Goal: Navigation & Orientation: Find specific page/section

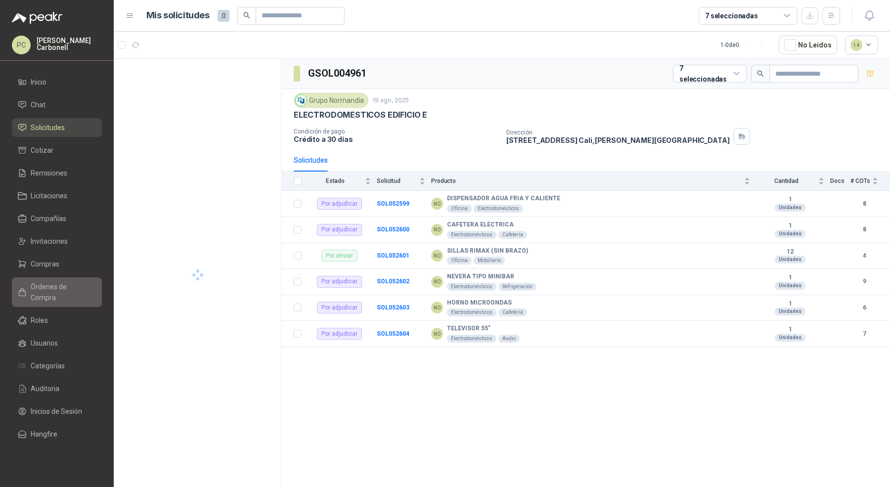
click at [72, 288] on span "Órdenes de Compra" at bounding box center [62, 292] width 62 height 22
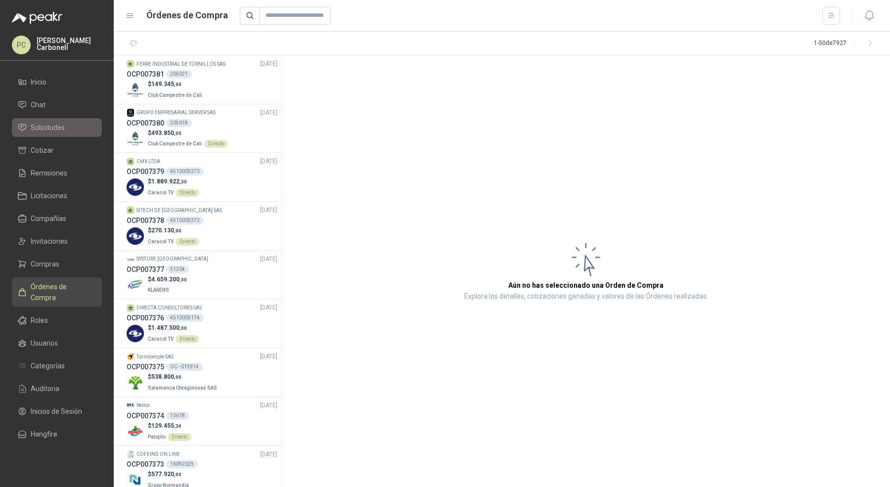
click at [41, 122] on span "Solicitudes" at bounding box center [48, 127] width 34 height 11
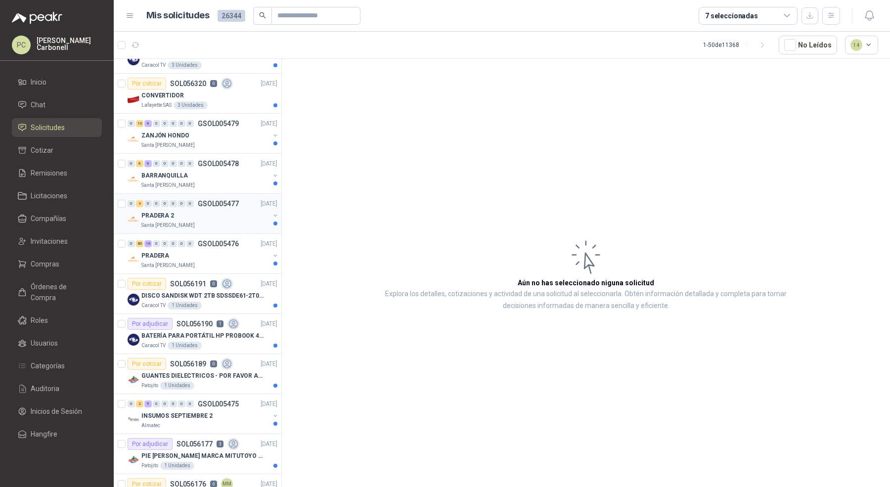
scroll to position [107, 0]
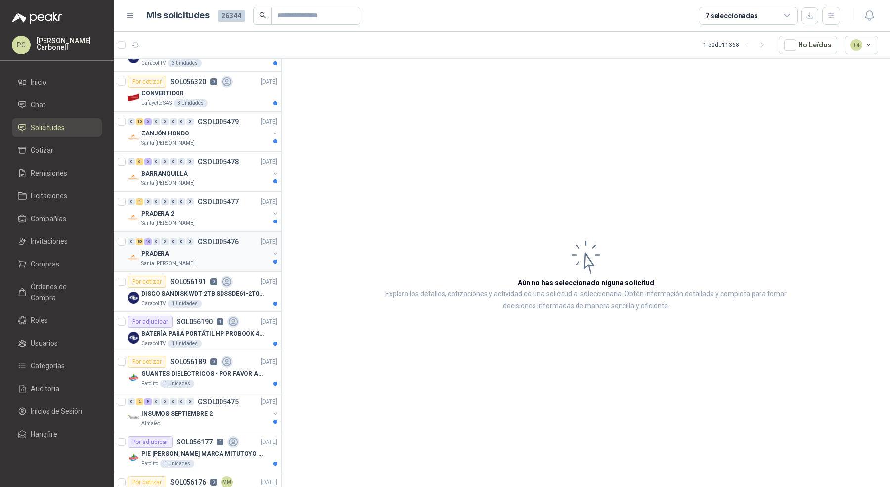
click at [219, 253] on div "PRADERA" at bounding box center [205, 254] width 128 height 12
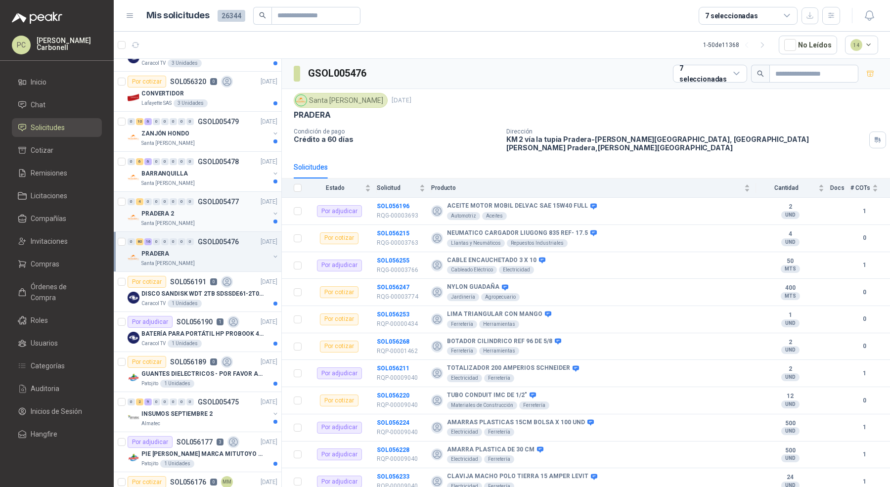
click at [216, 208] on div "PRADERA 2" at bounding box center [205, 214] width 128 height 12
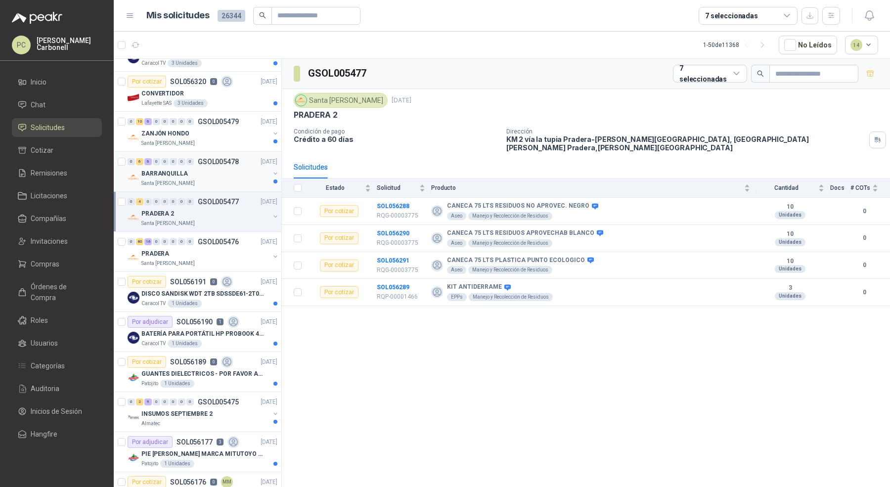
click at [227, 175] on div "BARRANQUILLA" at bounding box center [205, 174] width 128 height 12
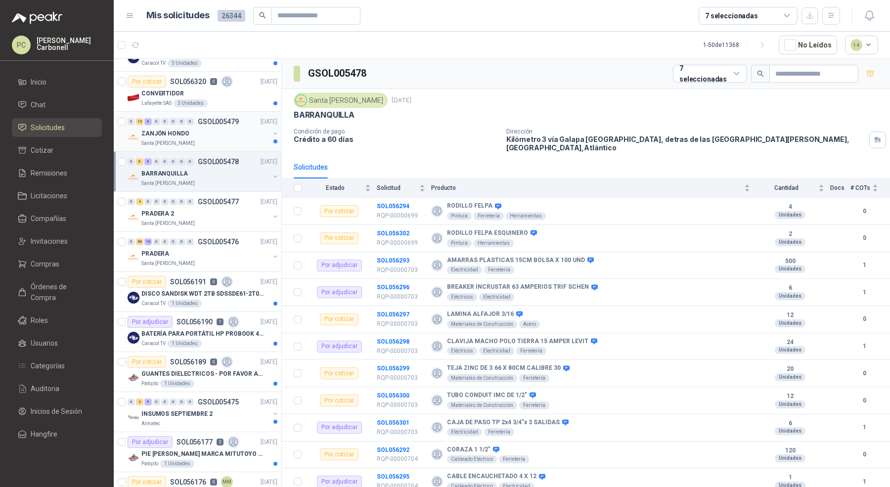
click at [236, 136] on div "ZANJÓN HONDO" at bounding box center [205, 134] width 128 height 12
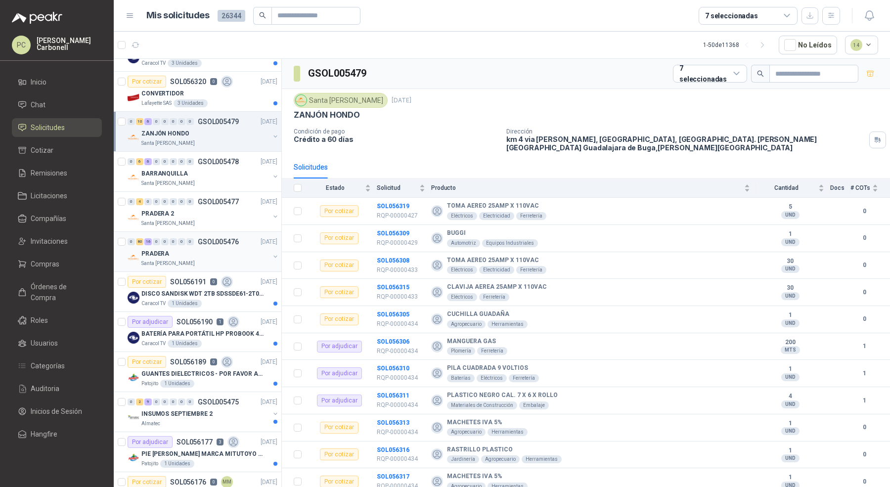
click at [228, 260] on div "Santa [PERSON_NAME]" at bounding box center [205, 264] width 128 height 8
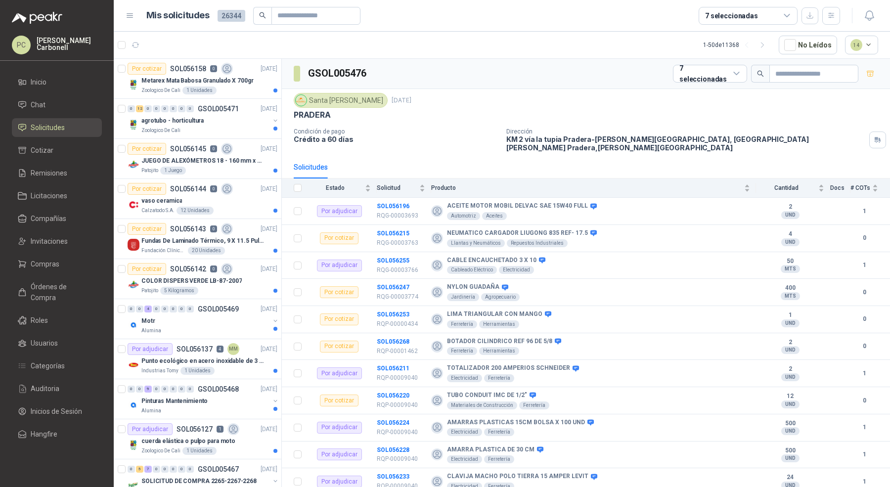
scroll to position [891, 0]
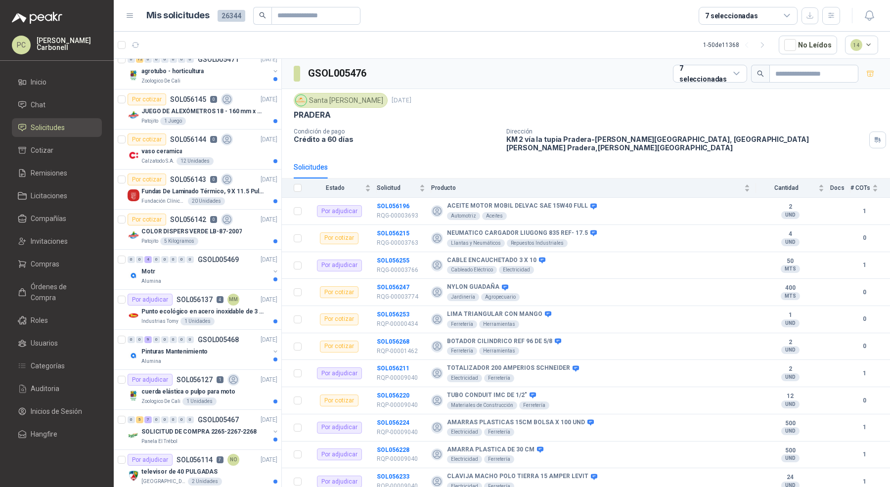
click at [228, 266] on div "Motr" at bounding box center [205, 272] width 128 height 12
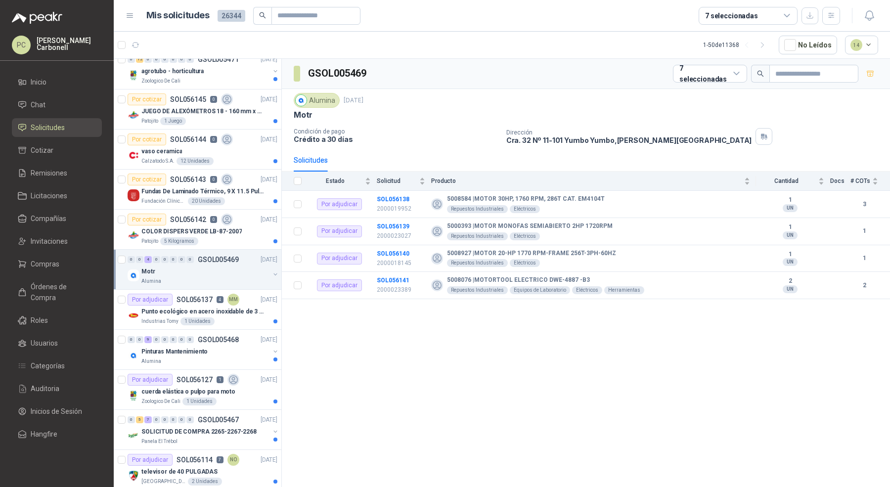
click at [272, 271] on button "button" at bounding box center [276, 275] width 8 height 8
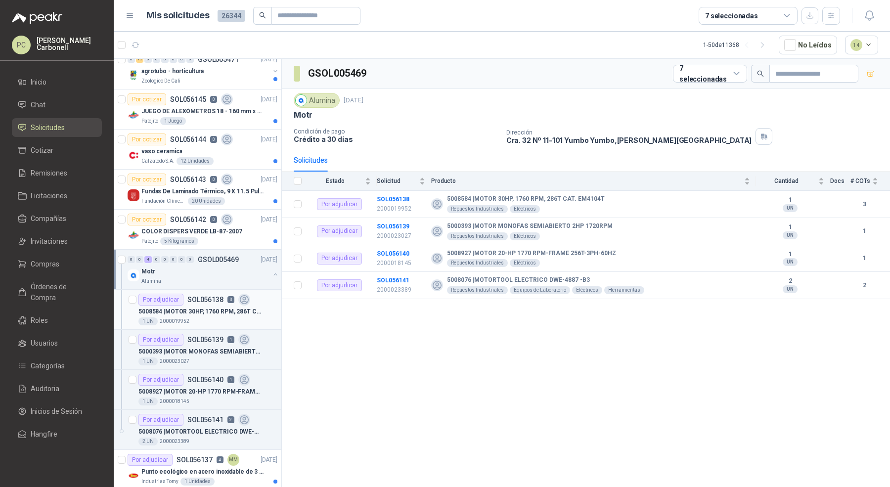
click at [234, 294] on div "Por adjudicar SOL056138 3" at bounding box center [195, 300] width 112 height 12
click at [235, 318] on div "1 UN 2000019952" at bounding box center [208, 322] width 139 height 8
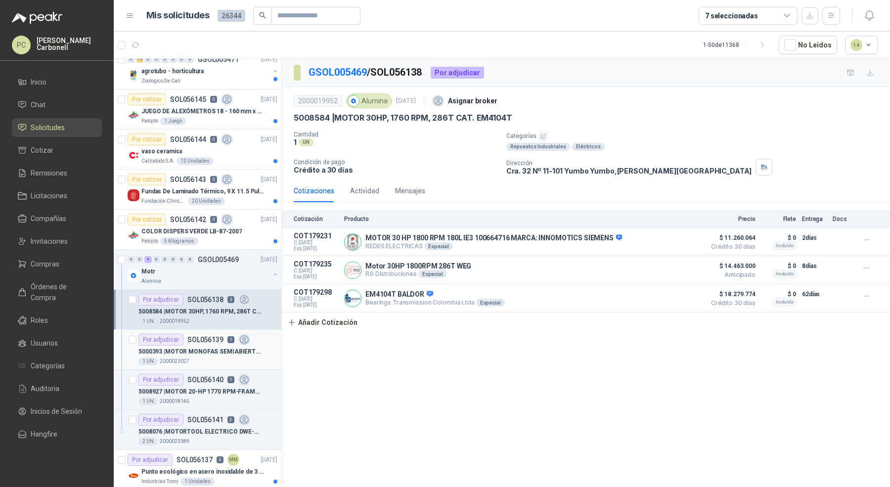
click at [253, 358] on div "1 UN 2000023027" at bounding box center [208, 362] width 139 height 8
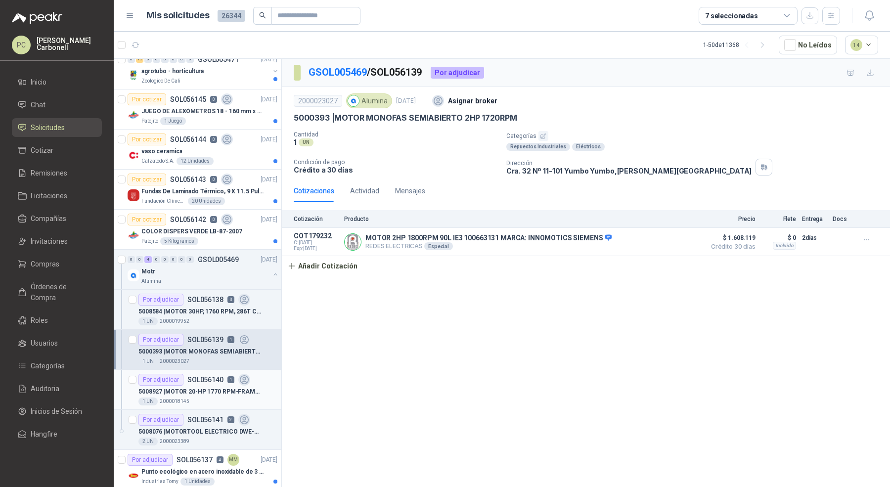
click at [255, 387] on p "5008927 | MOTOR 20-HP 1770 RPM-FRAME 256T-3PH-60HZ" at bounding box center [200, 391] width 123 height 9
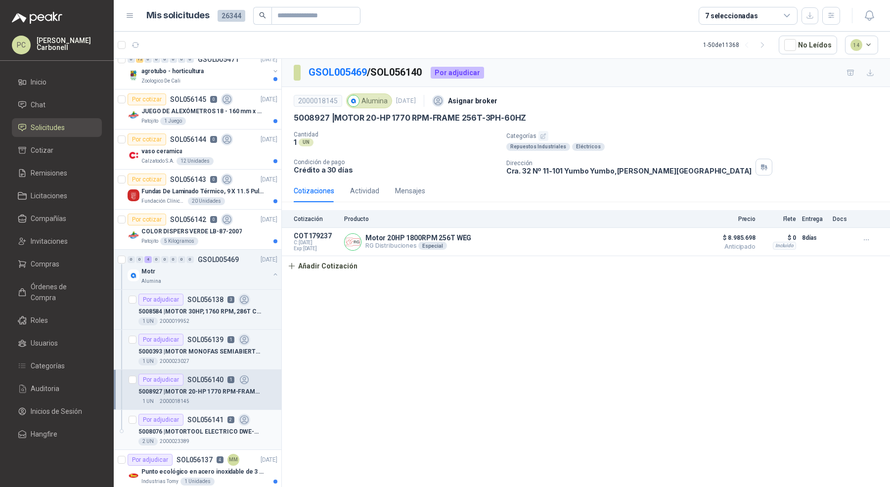
click at [250, 427] on p "5008076 | MOTORTOOL ELECTRICO DWE-4887 -B3" at bounding box center [200, 431] width 123 height 9
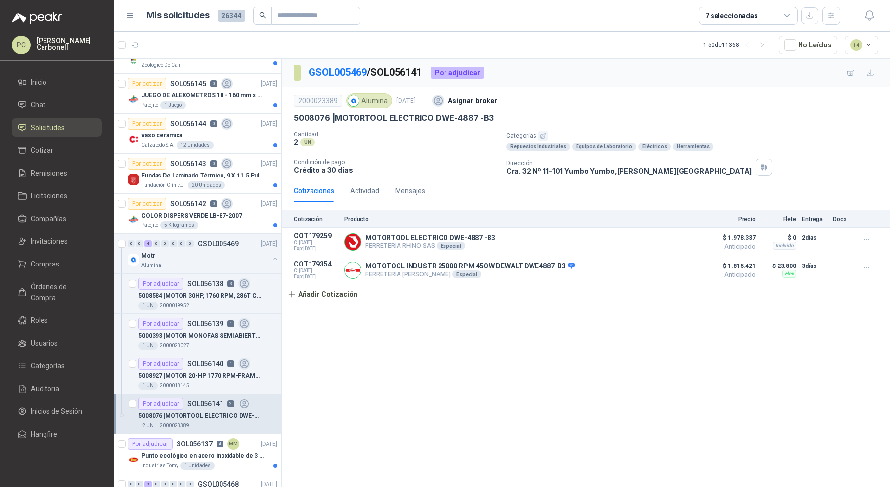
scroll to position [908, 0]
click at [272, 254] on button "button" at bounding box center [276, 258] width 8 height 8
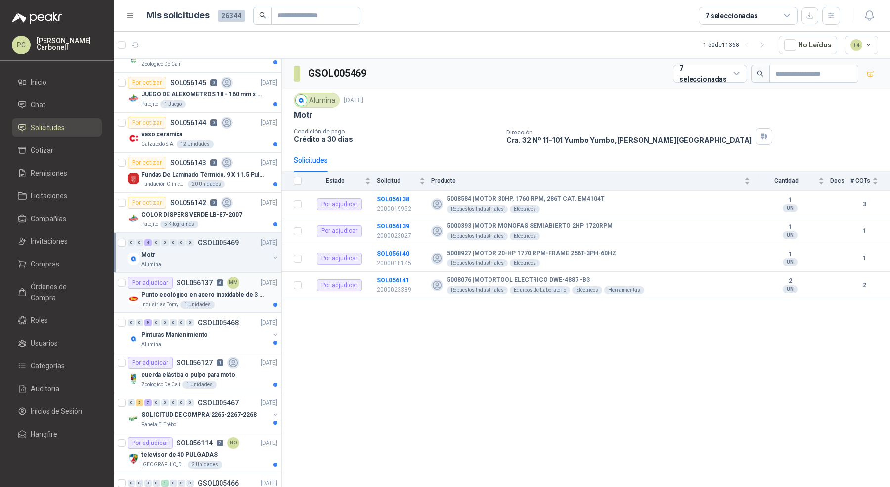
click at [259, 291] on p "Punto ecológico en acero inoxidable de 3 puestos, con capacidad para 121L cada …" at bounding box center [202, 294] width 123 height 9
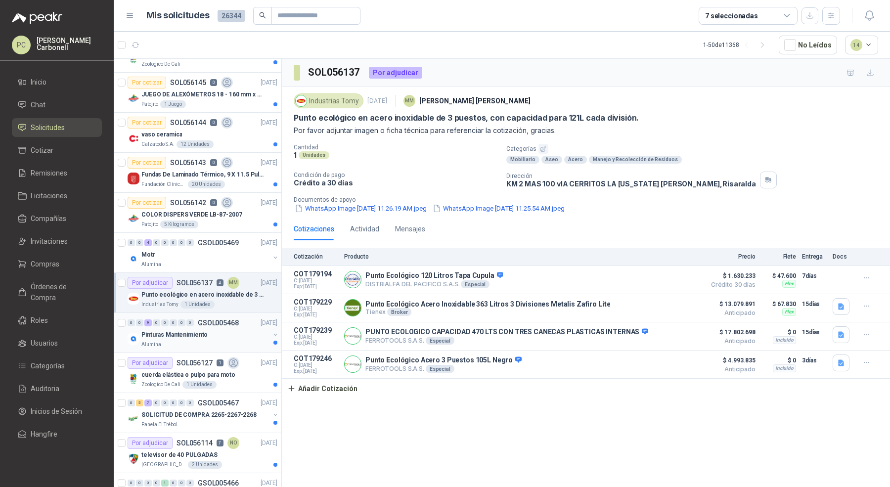
click at [251, 334] on div "Pinturas Mantenimiento" at bounding box center [205, 335] width 128 height 12
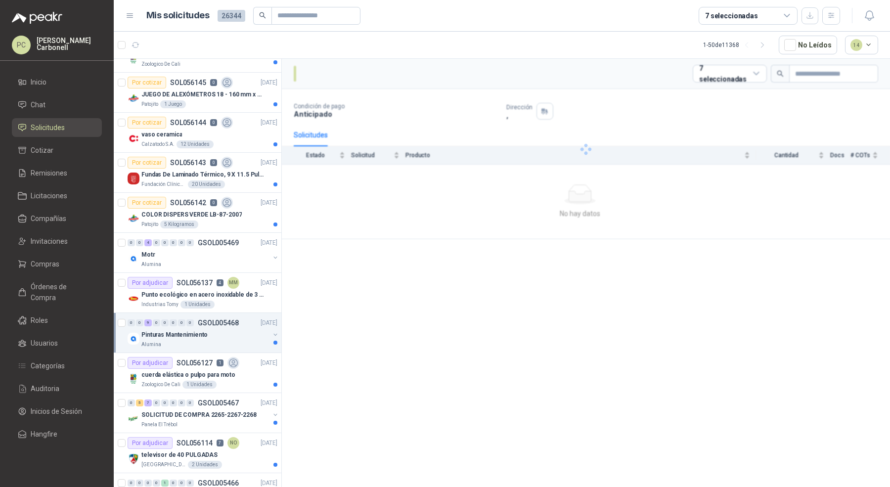
click at [251, 334] on div "Pinturas Mantenimiento" at bounding box center [205, 335] width 128 height 12
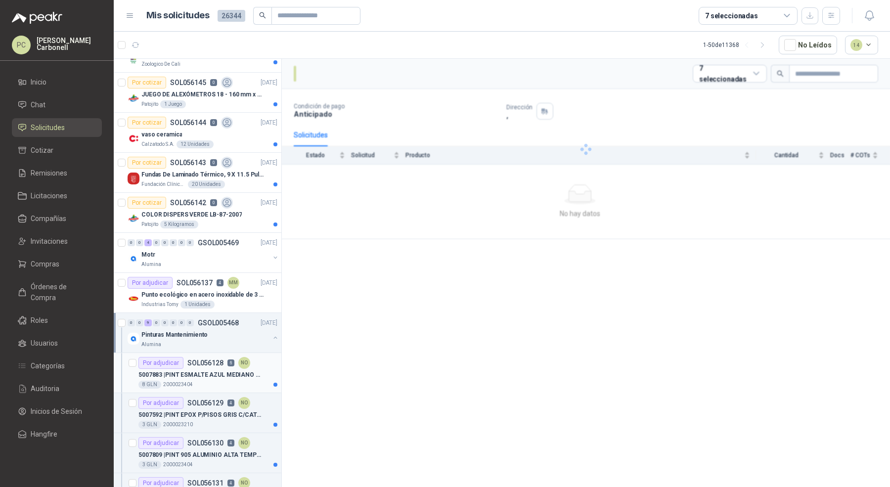
click at [248, 381] on div "8 GLN 2000023404" at bounding box center [208, 385] width 139 height 8
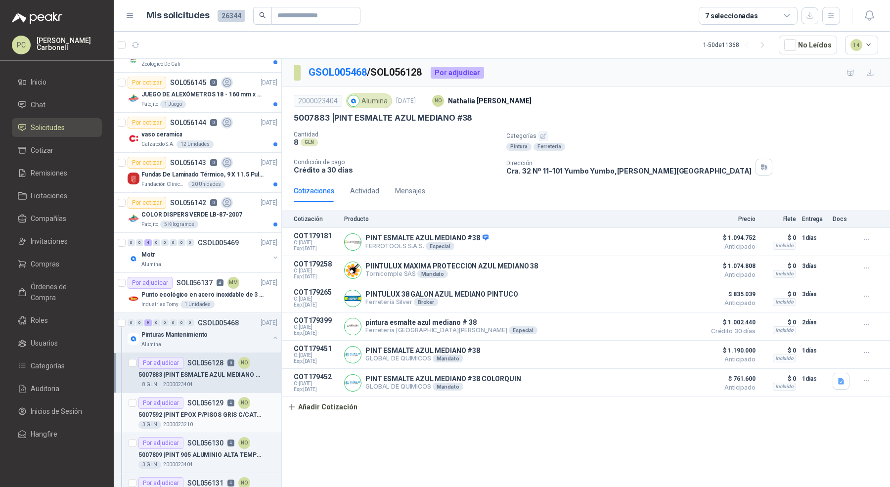
click at [246, 411] on p "5007592 | PINT EPOX P/PISOS GRIS C/CATALIZ+DISOLV" at bounding box center [200, 415] width 123 height 9
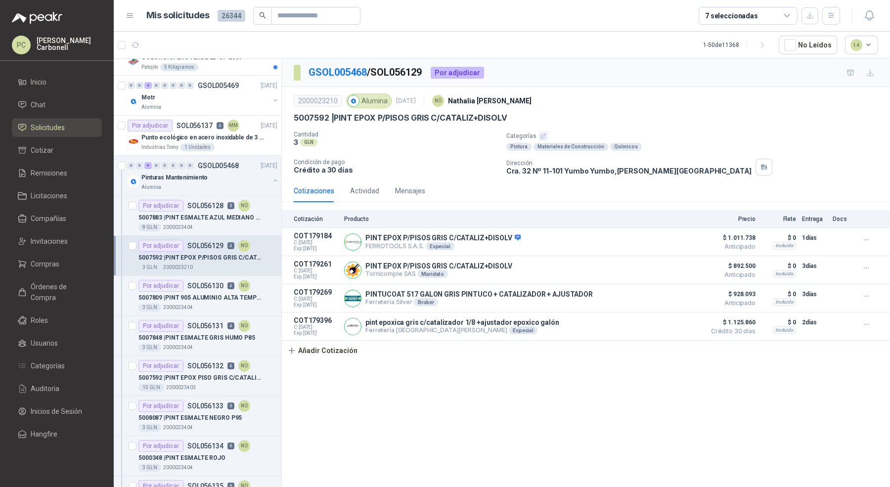
scroll to position [971, 0]
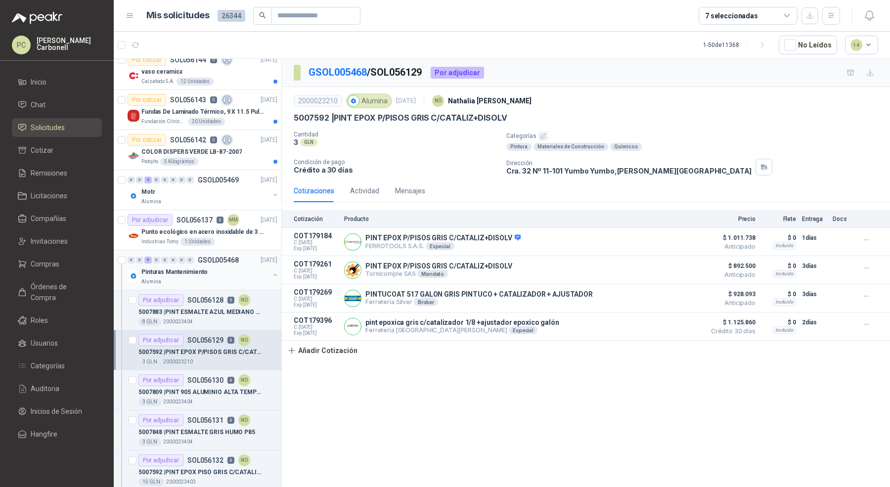
click at [272, 272] on button "button" at bounding box center [276, 275] width 8 height 8
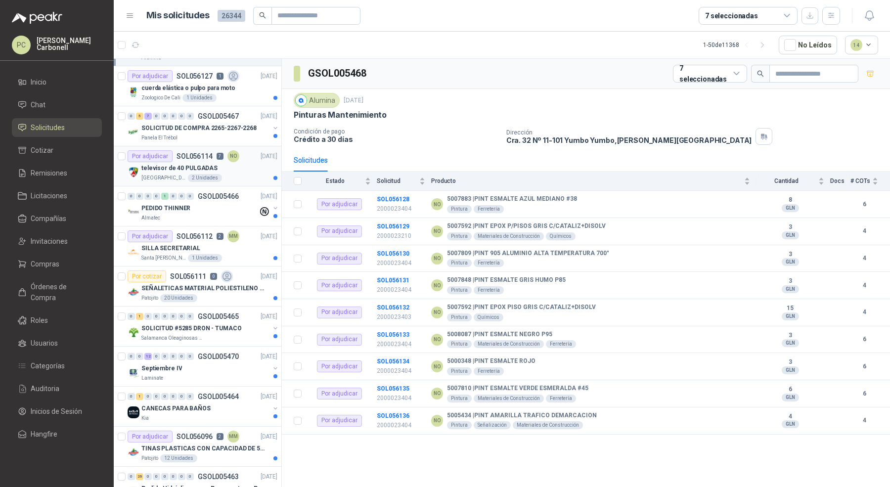
scroll to position [1194, 0]
click at [262, 370] on div "Septiembre IV Laminate" at bounding box center [204, 374] width 152 height 20
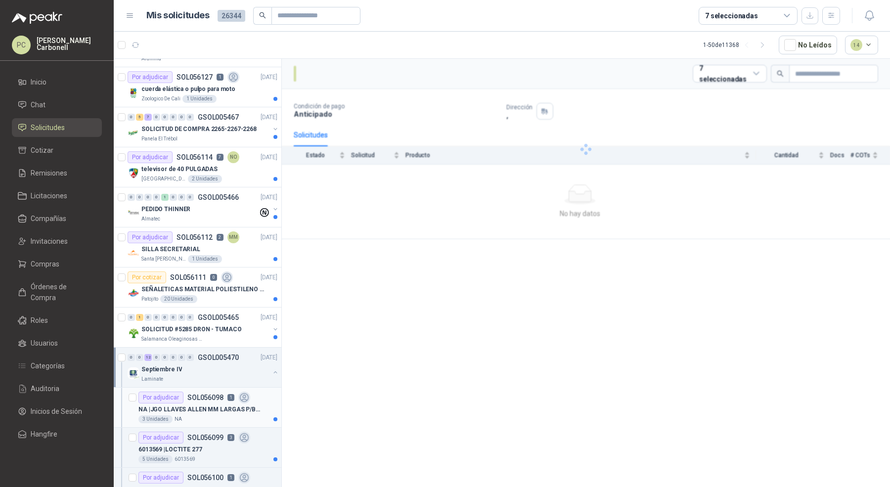
click at [249, 405] on p "NA | JGO LLAVES [PERSON_NAME] MM LARGAS P/BOLA 4996 U" at bounding box center [200, 409] width 123 height 9
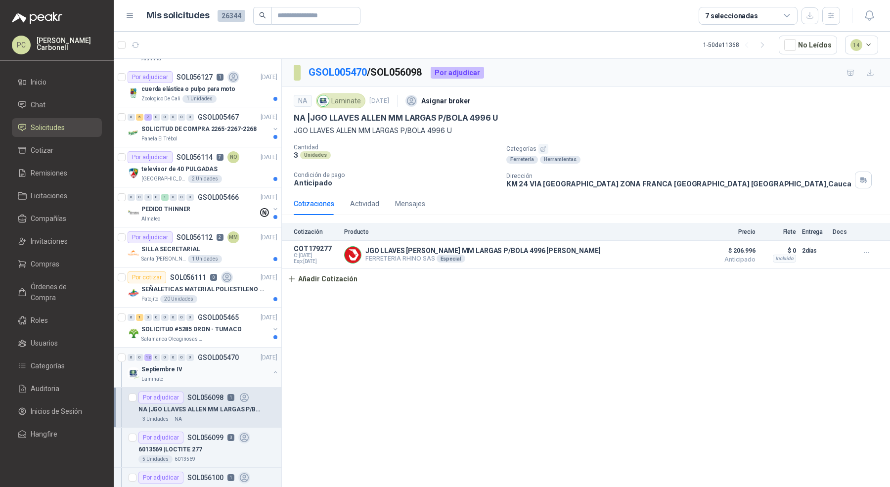
click at [272, 369] on button "button" at bounding box center [276, 373] width 8 height 8
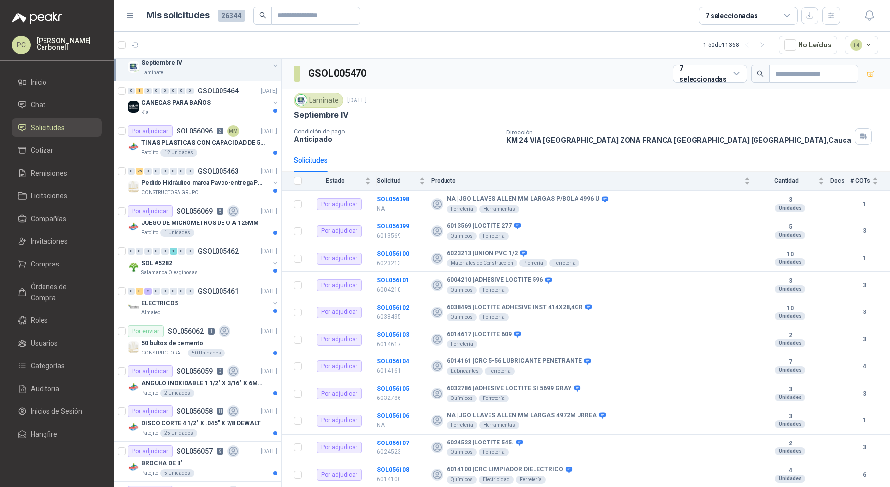
scroll to position [1499, 0]
click at [253, 339] on div "50 bultos de cemento" at bounding box center [209, 345] width 136 height 12
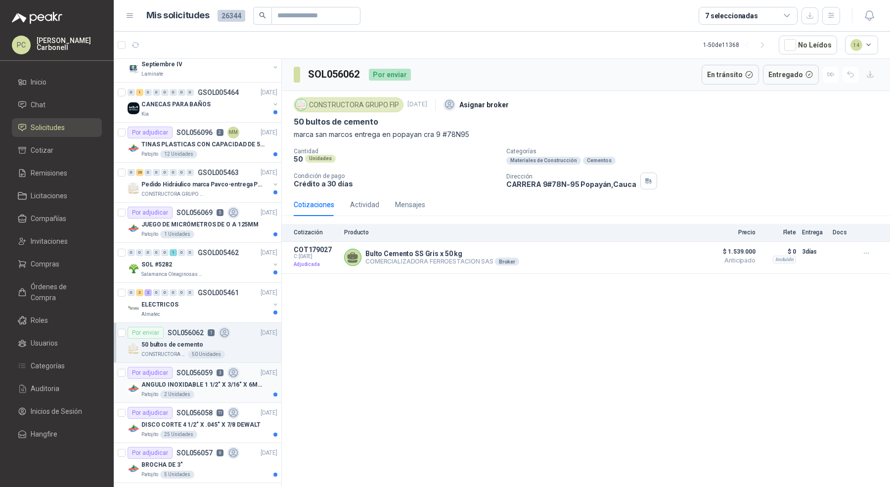
scroll to position [1583, 0]
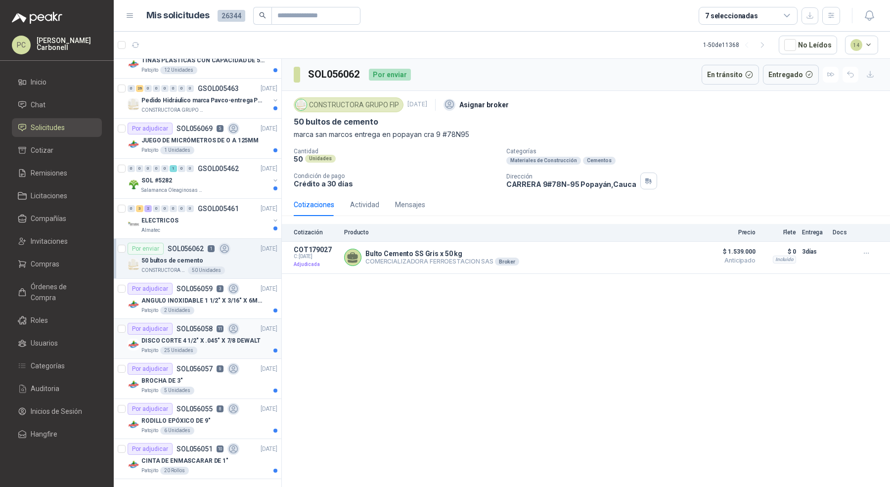
click at [244, 319] on article "Por adjudicar SOL056058 11 [DATE] DISCO CORTE 4 1/2" X .045" X 7/8 DEWALT Patoj…" at bounding box center [198, 339] width 168 height 40
click at [246, 305] on article "Por adjudicar SOL056059 3 [DATE] ANGULO INOXIDABLE 1 1/2" X 3/16" X 6MTS Patoji…" at bounding box center [198, 299] width 168 height 40
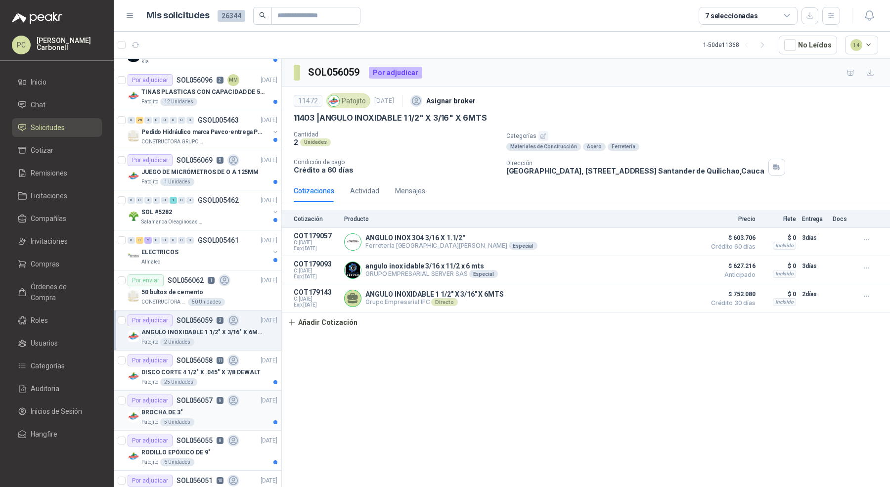
scroll to position [1546, 0]
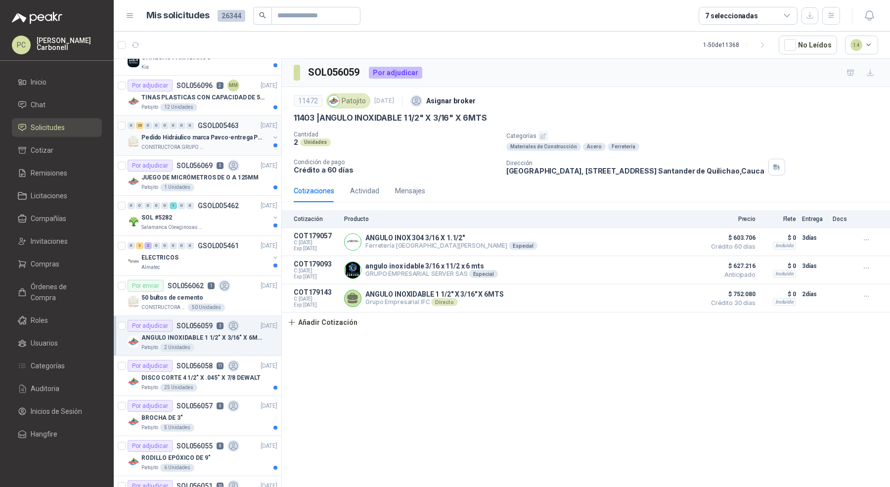
click at [226, 143] on div "CONSTRUCTORA GRUPO FIP" at bounding box center [205, 147] width 128 height 8
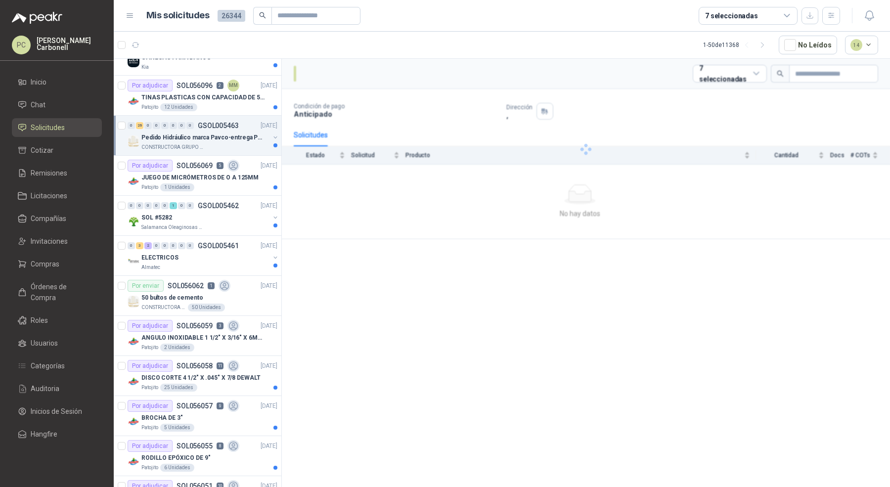
click at [226, 143] on div "CONSTRUCTORA GRUPO FIP" at bounding box center [205, 147] width 128 height 8
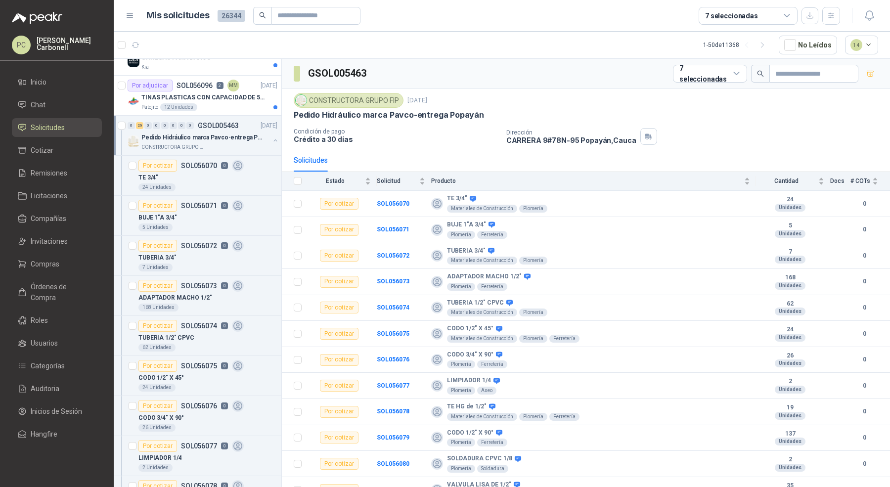
click at [272, 137] on button "button" at bounding box center [276, 141] width 8 height 8
